Goal: Check status: Check status

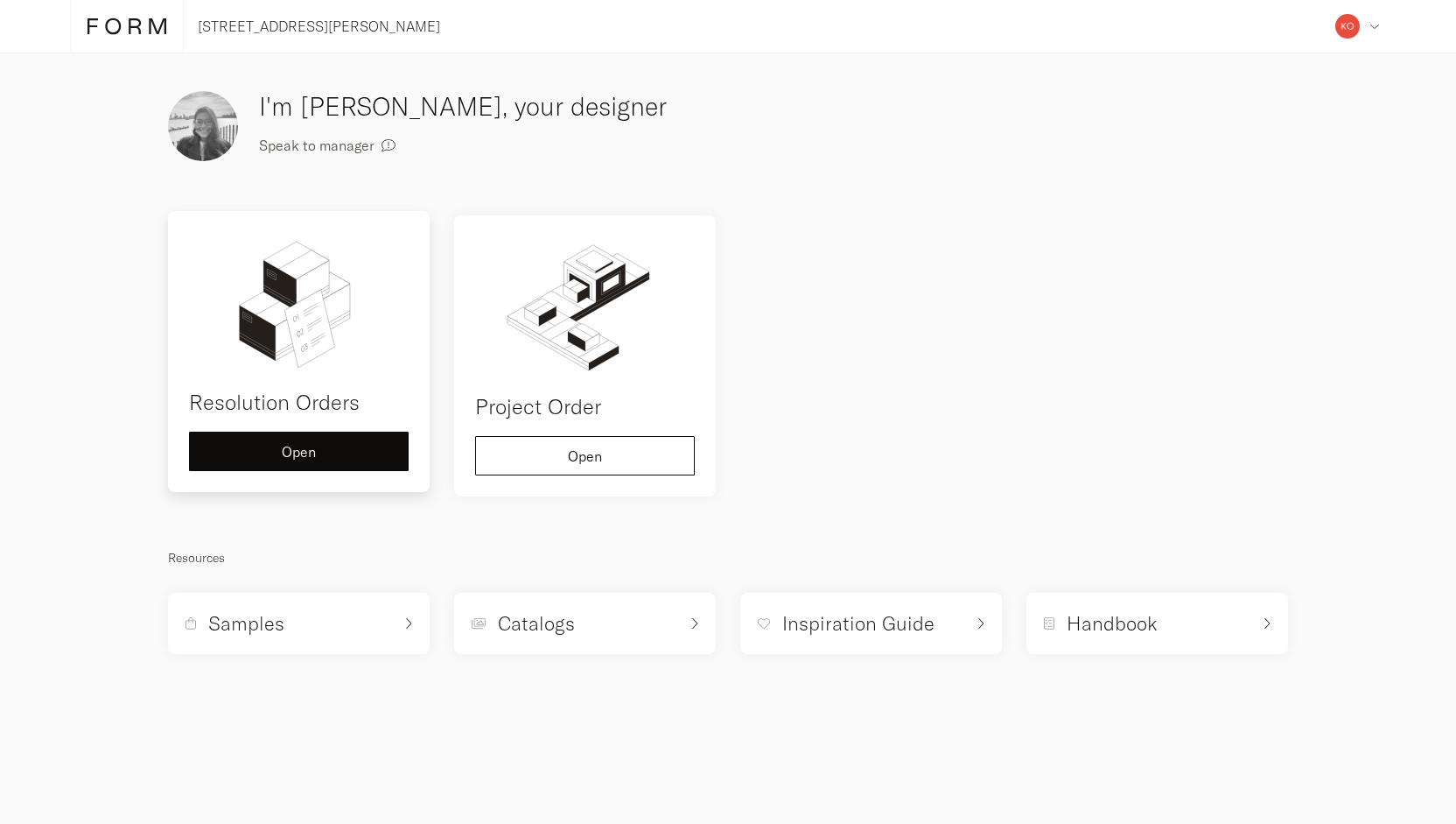
click at [338, 363] on img at bounding box center [298, 302] width 220 height 140
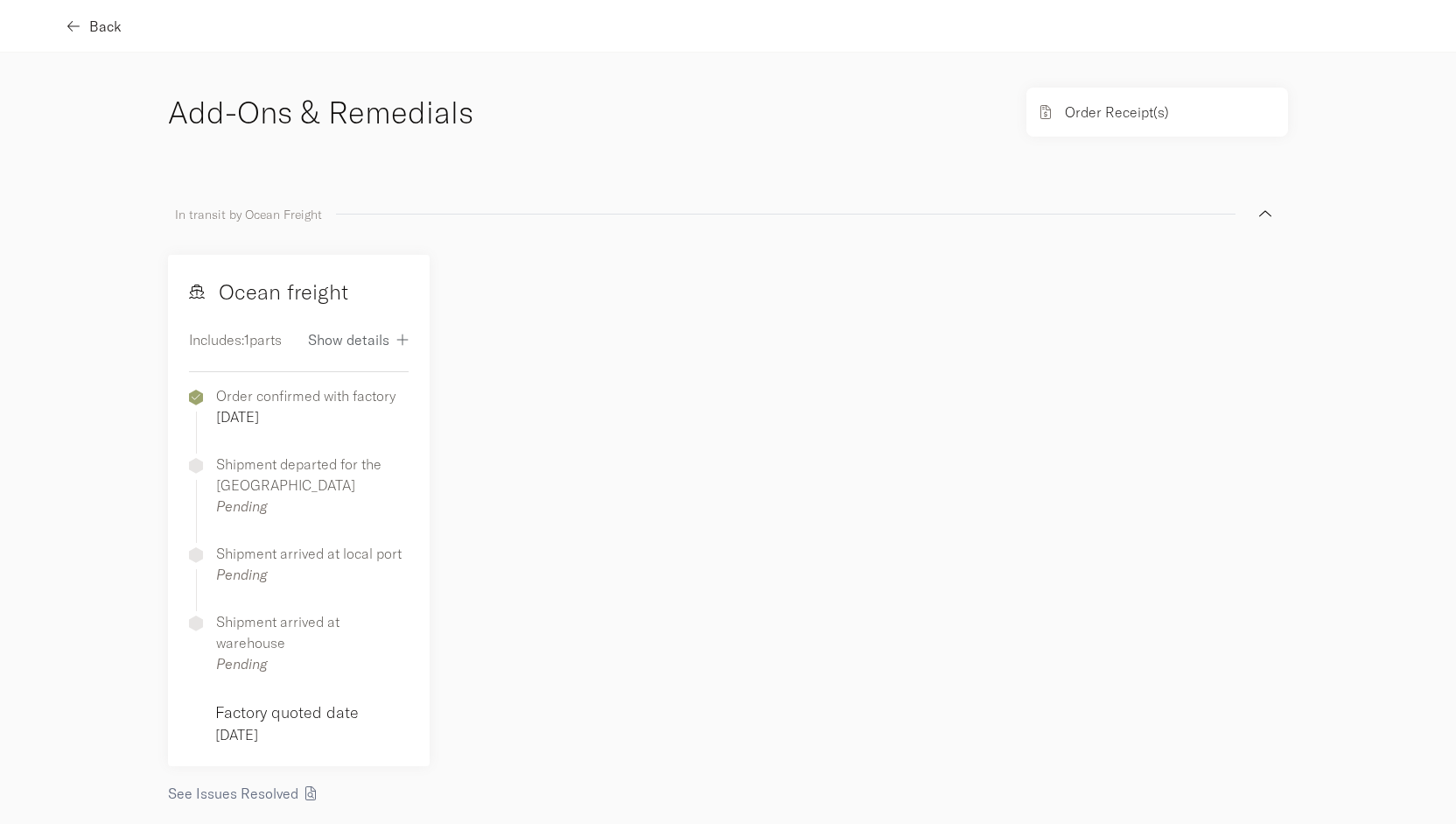
click at [88, 27] on div "Back" at bounding box center [96, 27] width 51 height 14
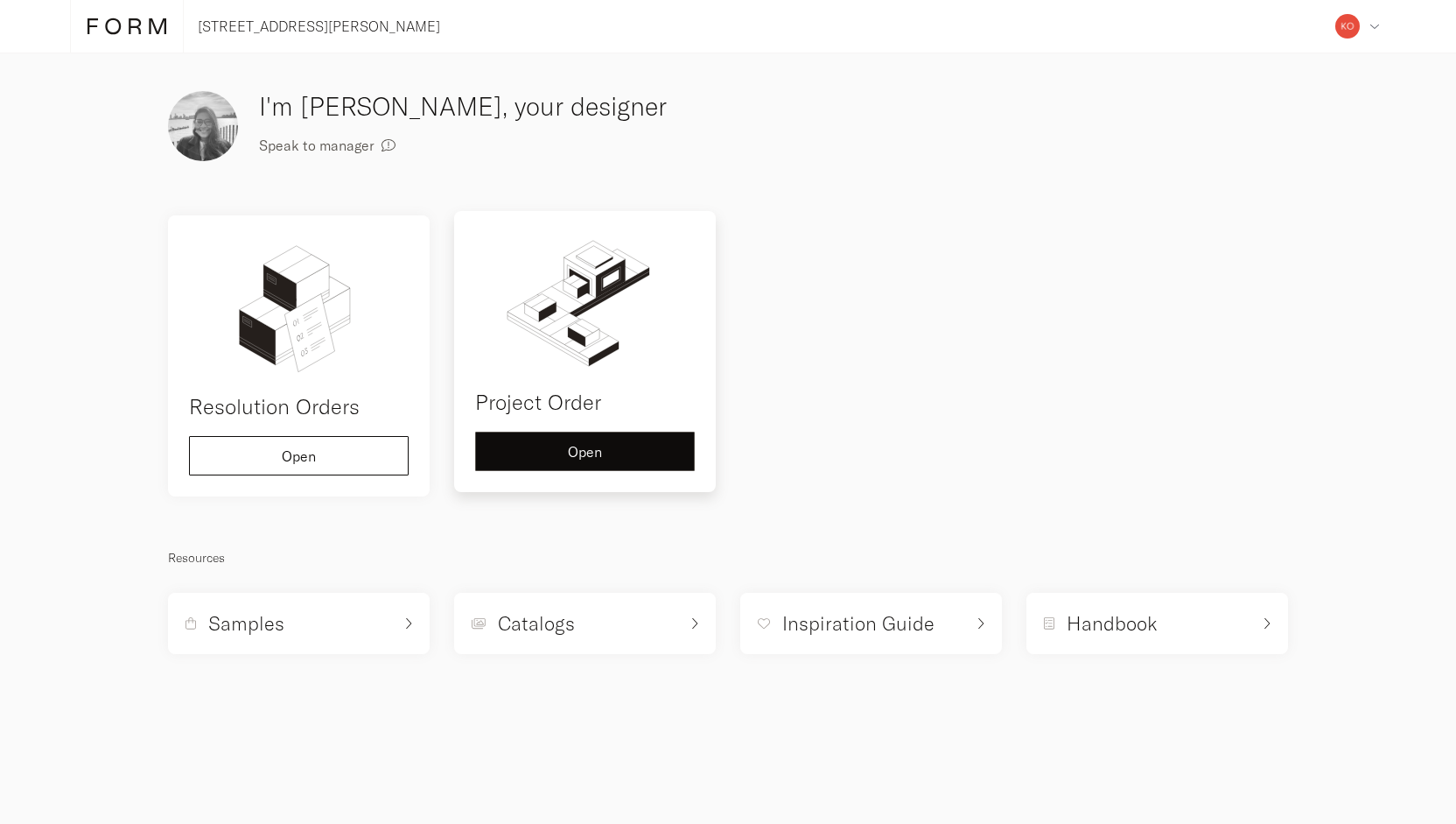
click at [605, 461] on button "Open" at bounding box center [584, 451] width 220 height 39
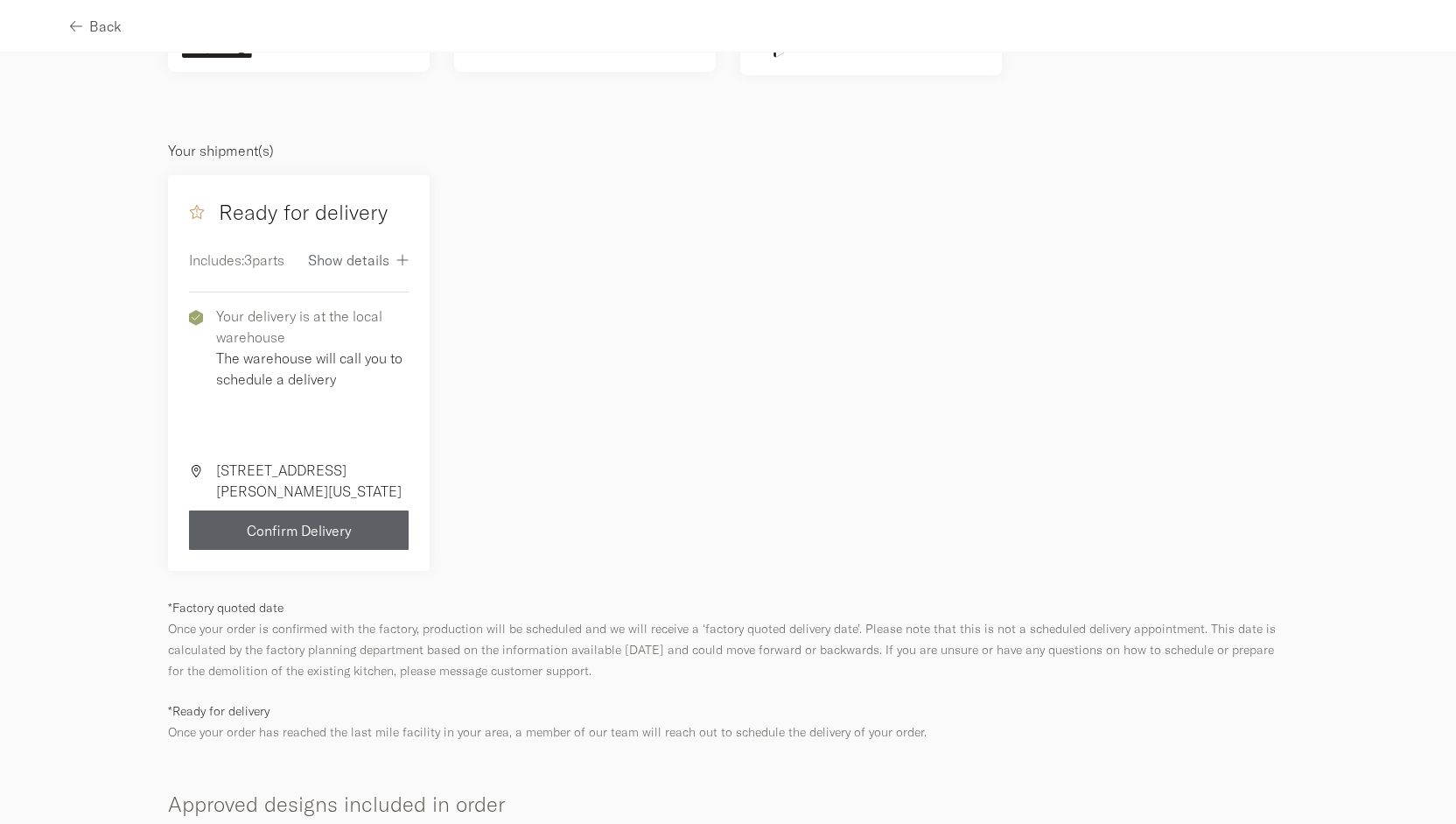
scroll to position [217, 0]
click at [340, 531] on span "Confirm Delivery" at bounding box center [298, 529] width 105 height 14
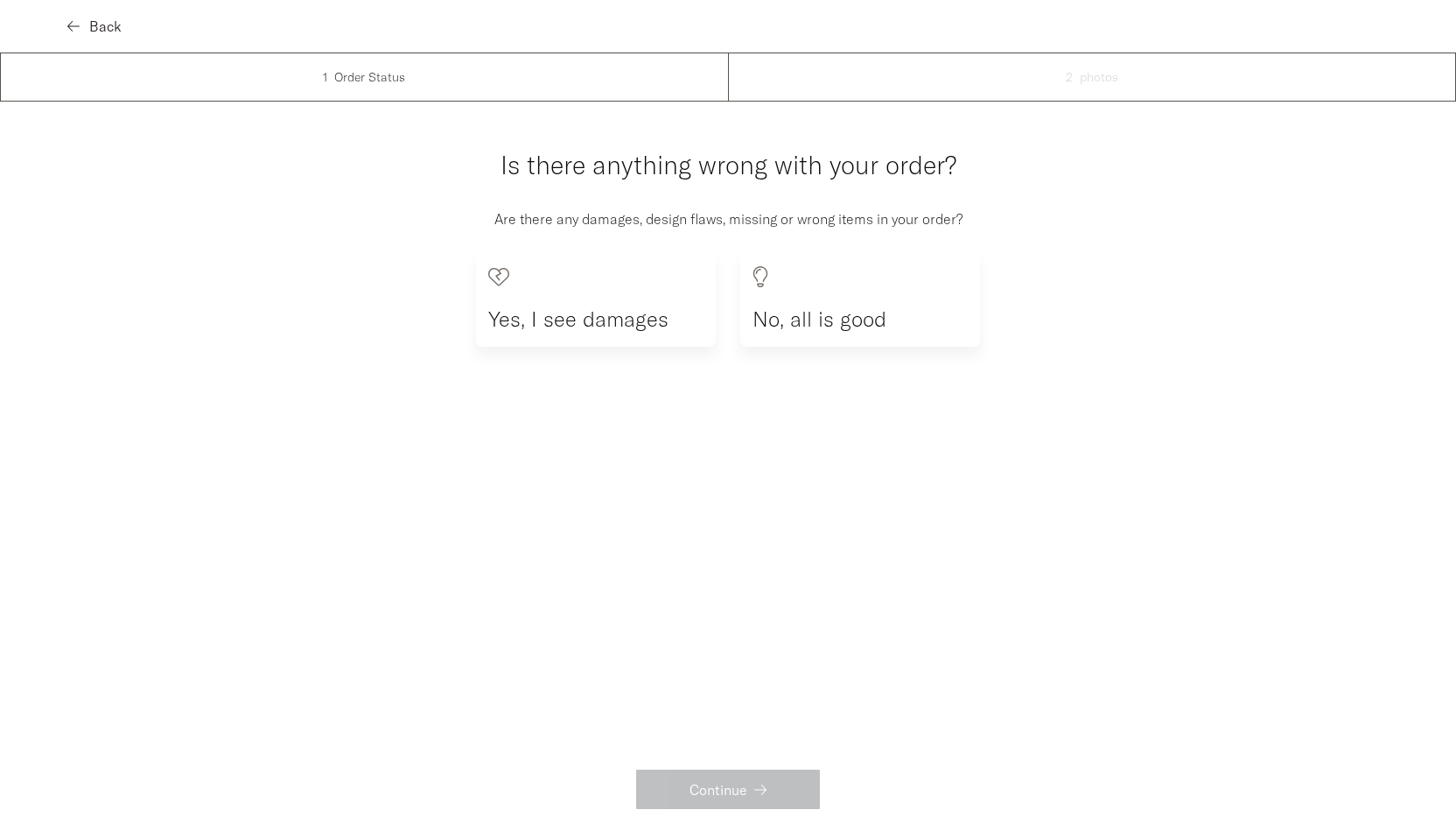
click at [70, 30] on icon "button" at bounding box center [73, 27] width 12 height 14
